Goal: Find specific page/section: Find specific page/section

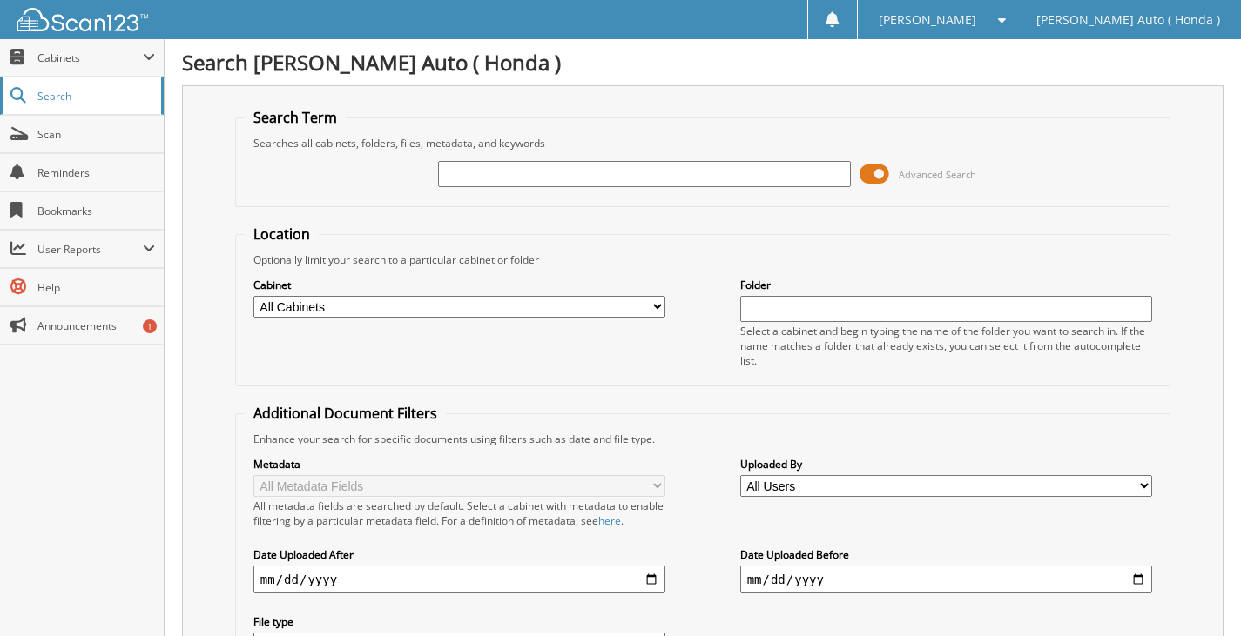
click at [47, 98] on span "Search" at bounding box center [94, 96] width 115 height 15
type input "ht25096"
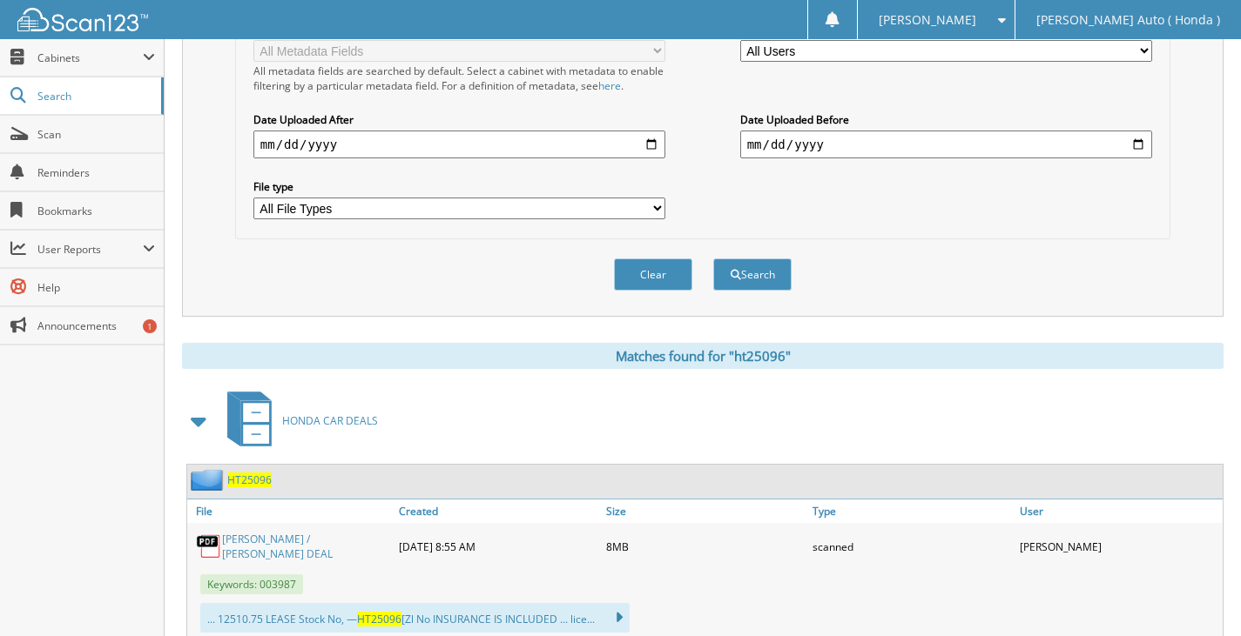
scroll to position [696, 0]
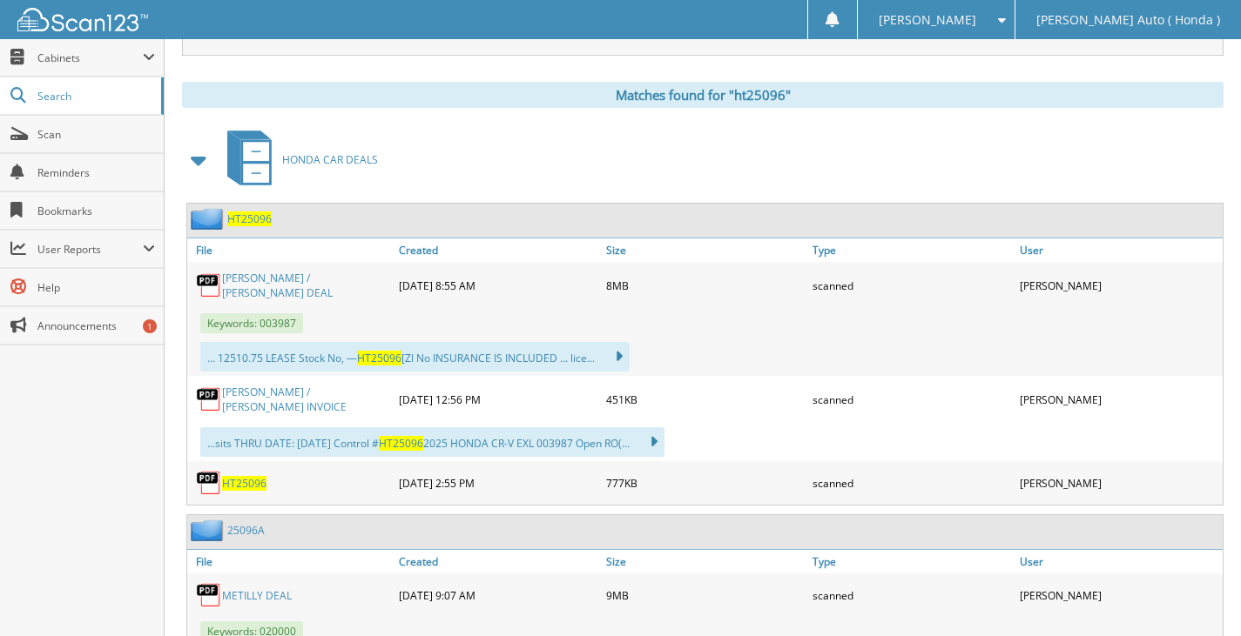
click at [254, 284] on link "[PERSON_NAME] / [PERSON_NAME] DEAL" at bounding box center [306, 286] width 168 height 30
